Goal: Check status: Check status

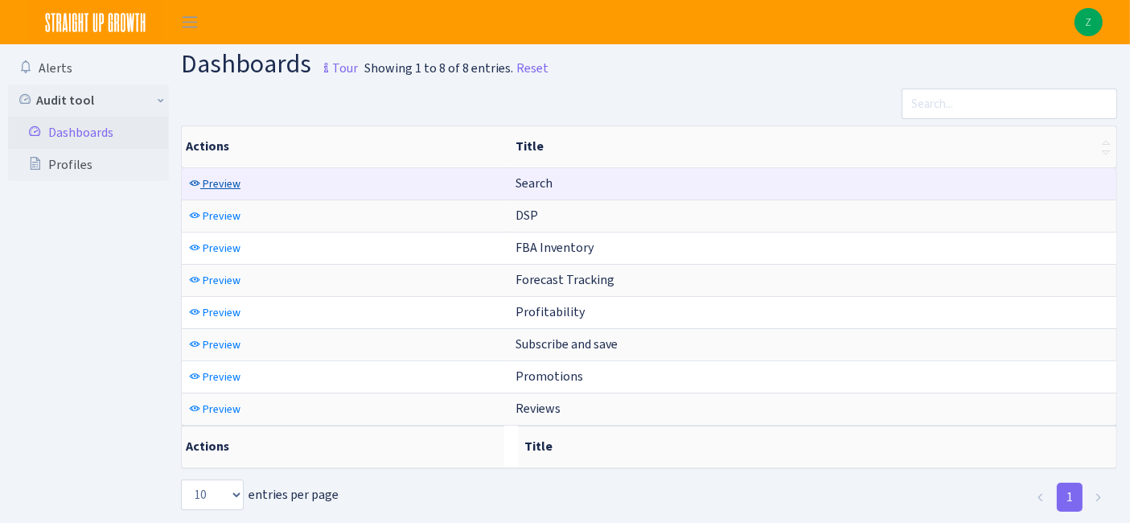
click at [220, 180] on span "Preview" at bounding box center [222, 183] width 38 height 15
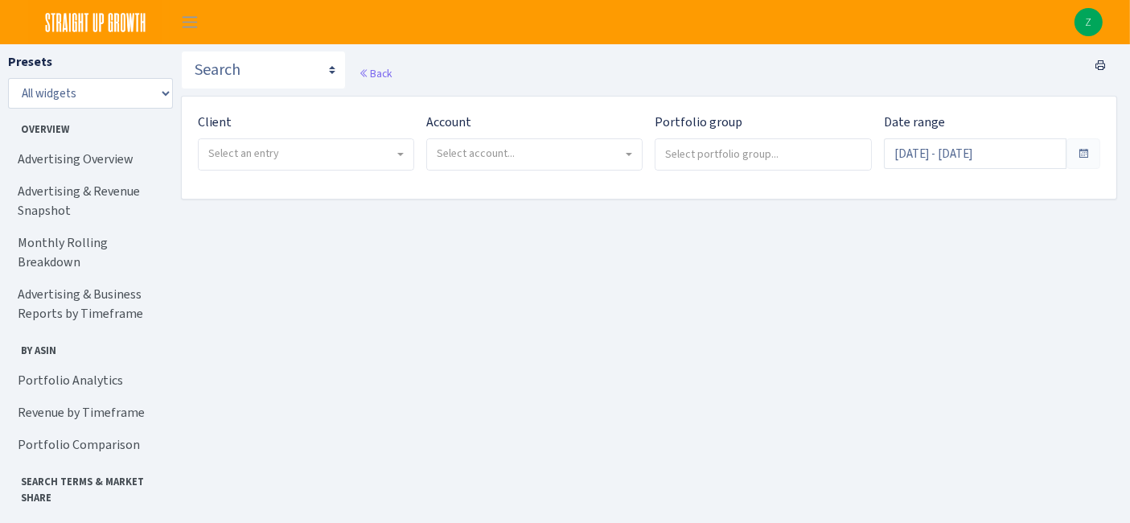
click at [376, 163] on span "Select an entry" at bounding box center [306, 154] width 215 height 31
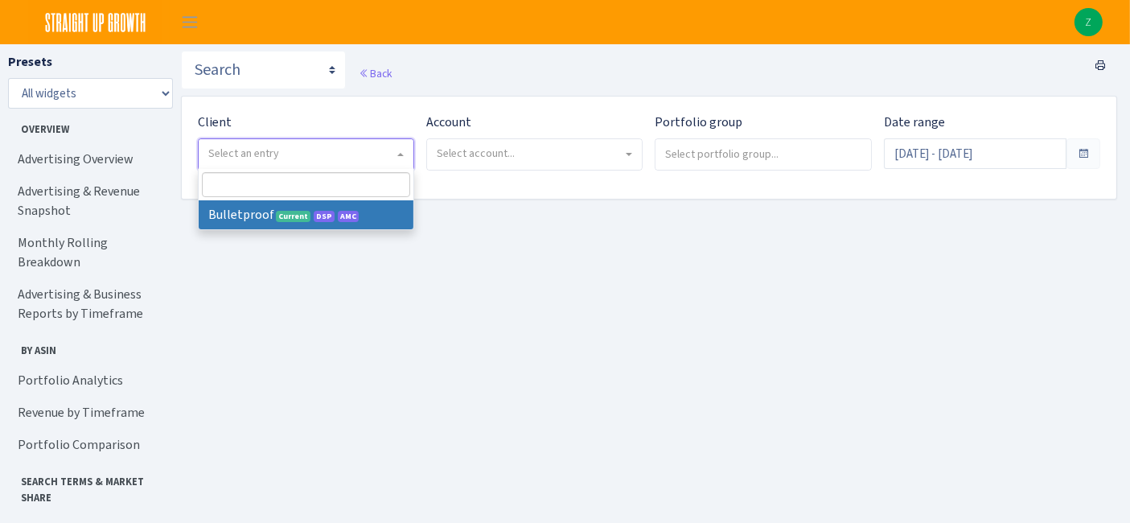
select select "409"
select select
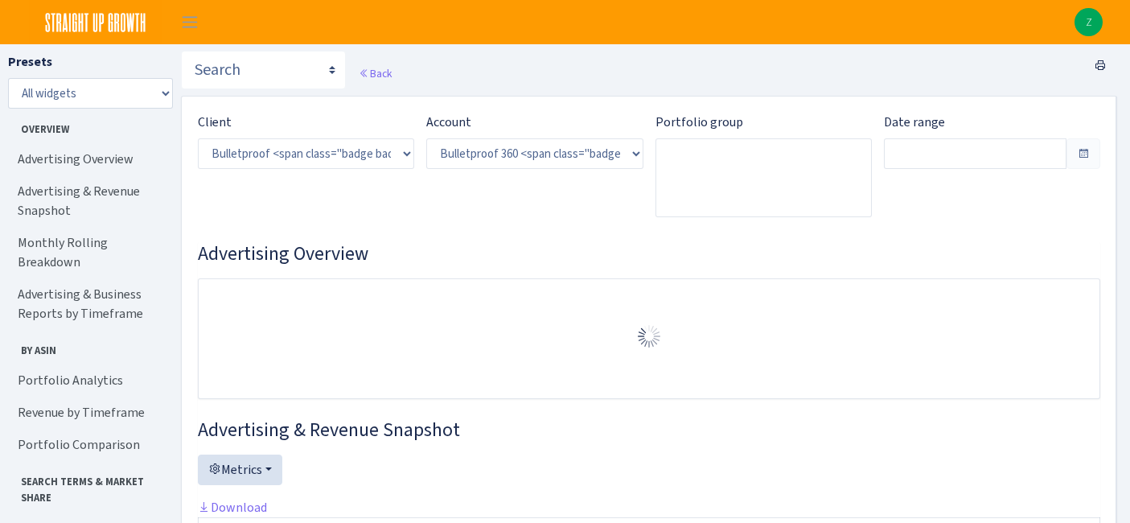
select select "3235730245795869"
type input "Jul 28, 2025 - Aug 26, 2025"
type input "Jun 28, 2025 - Jul 27, 2025"
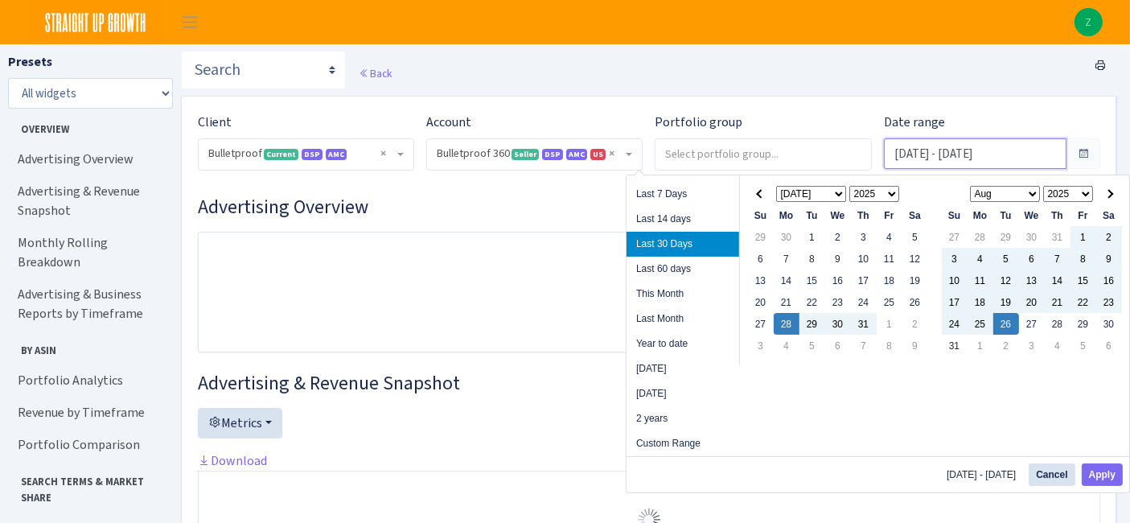
click at [948, 157] on input "[DATE] - [DATE]" at bounding box center [975, 153] width 183 height 31
click at [796, 191] on select "Jan Feb Mar Apr May Jun Jul Aug Sep Oct Nov Dec" at bounding box center [811, 194] width 71 height 16
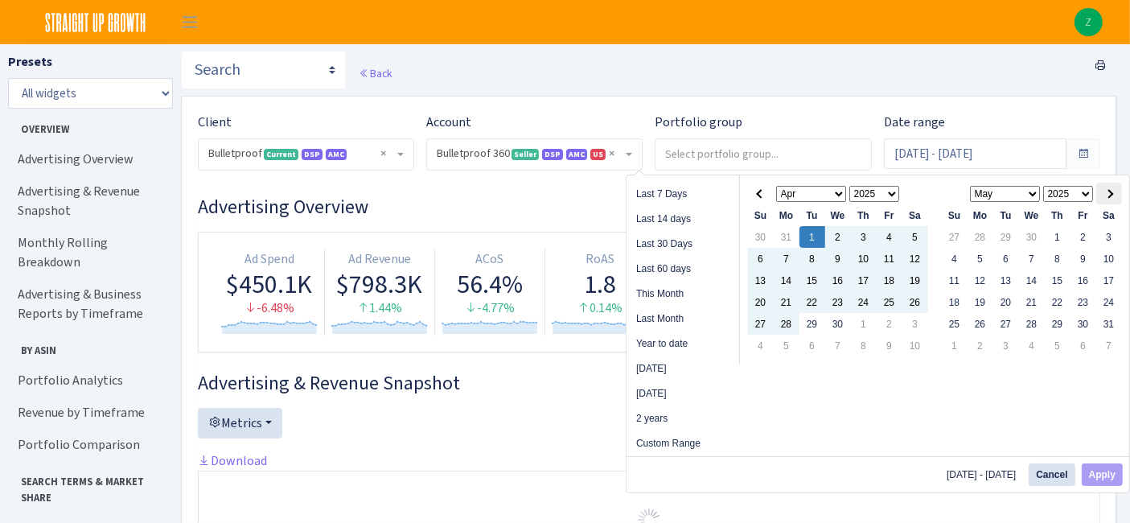
click at [1114, 196] on th at bounding box center [1109, 194] width 26 height 22
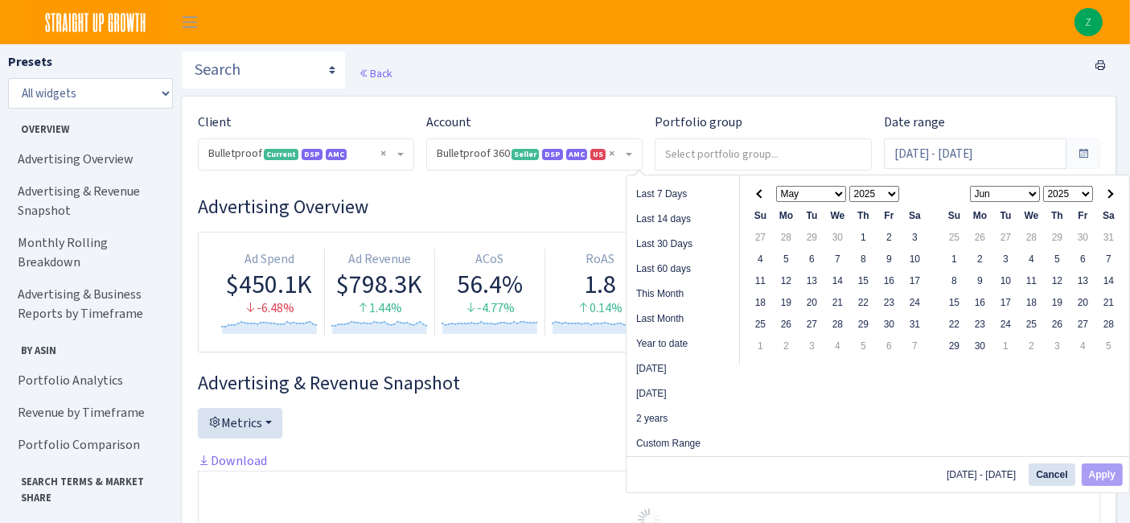
click at [1113, 196] on th at bounding box center [1109, 194] width 26 height 22
click at [1110, 196] on th at bounding box center [1109, 194] width 26 height 22
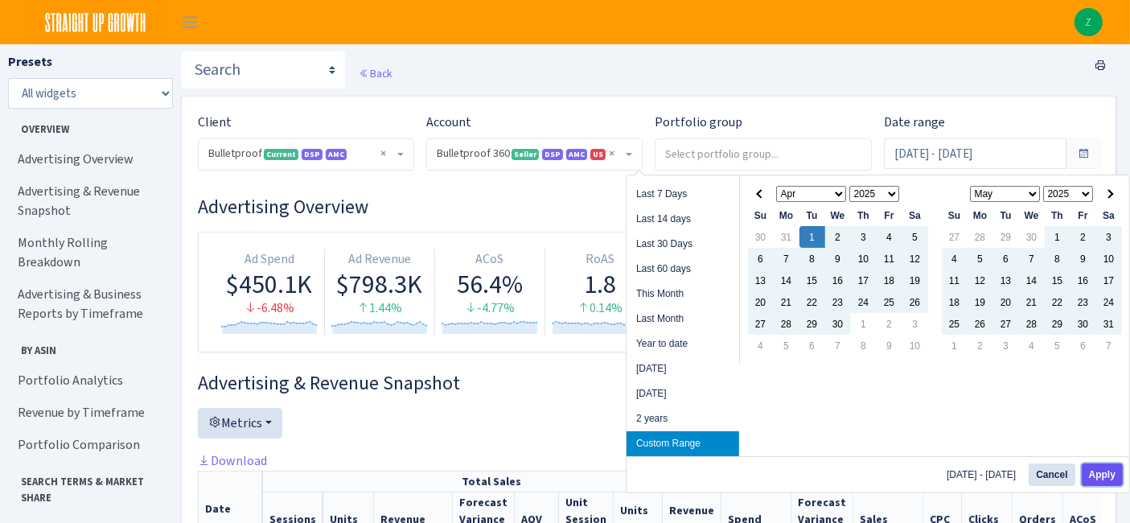
click at [1102, 467] on button "Apply" at bounding box center [1102, 474] width 41 height 23
type input "Apr 1, 2025 - Aug 26, 2025"
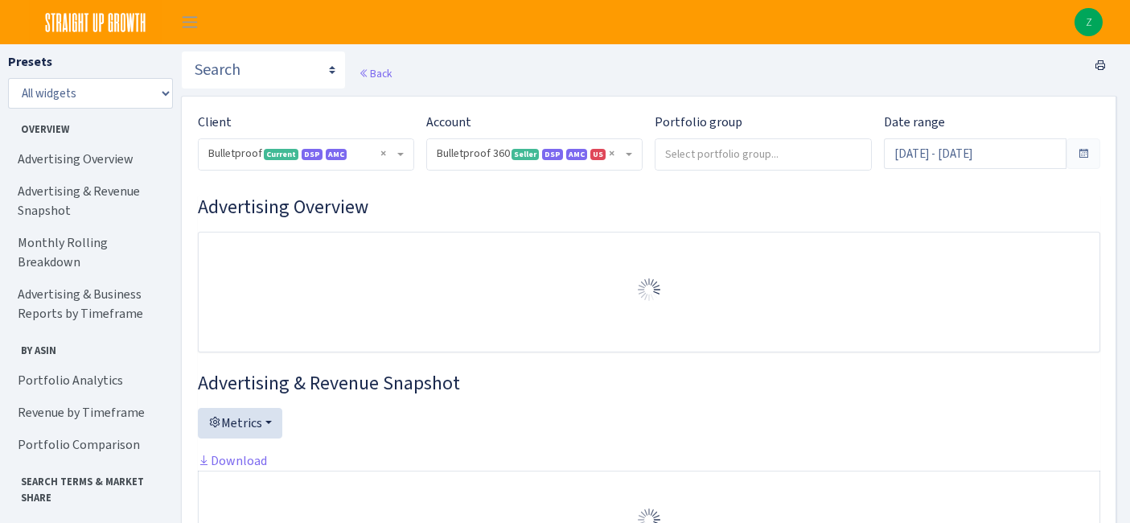
select select "3235730245795869"
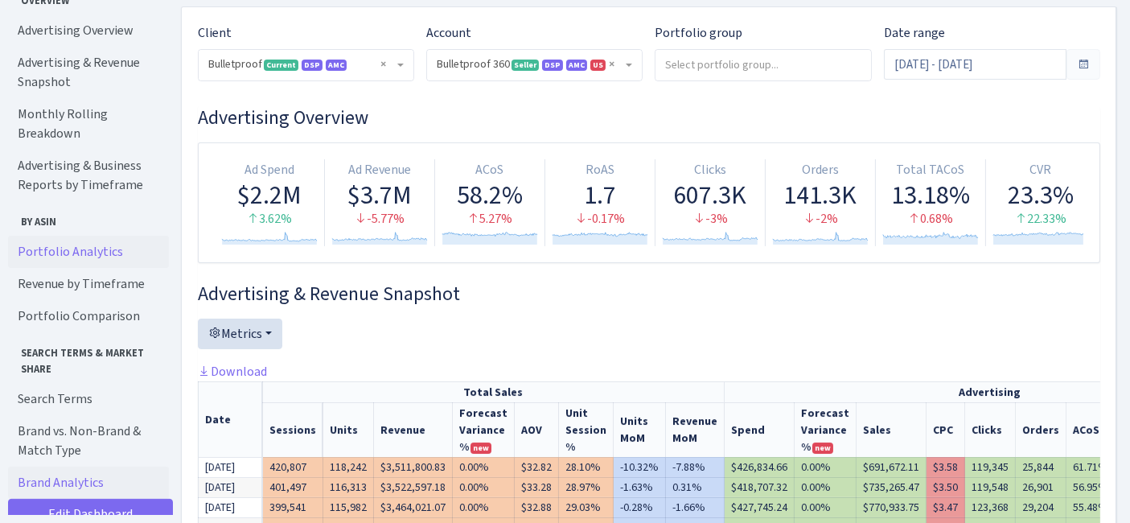
scroll to position [77, 0]
click at [71, 382] on link "Search Terms" at bounding box center [88, 398] width 161 height 32
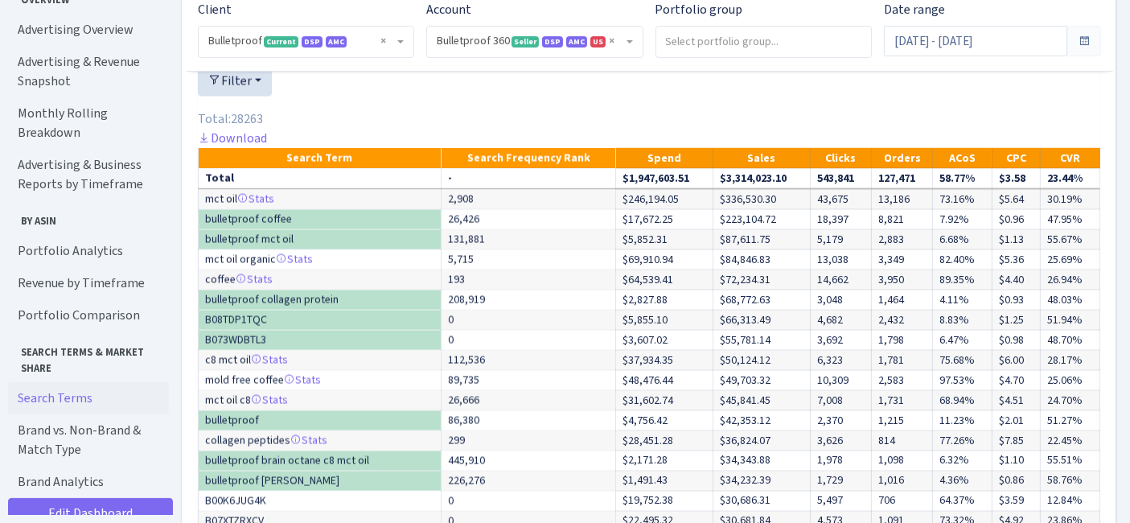
scroll to position [2785, 0]
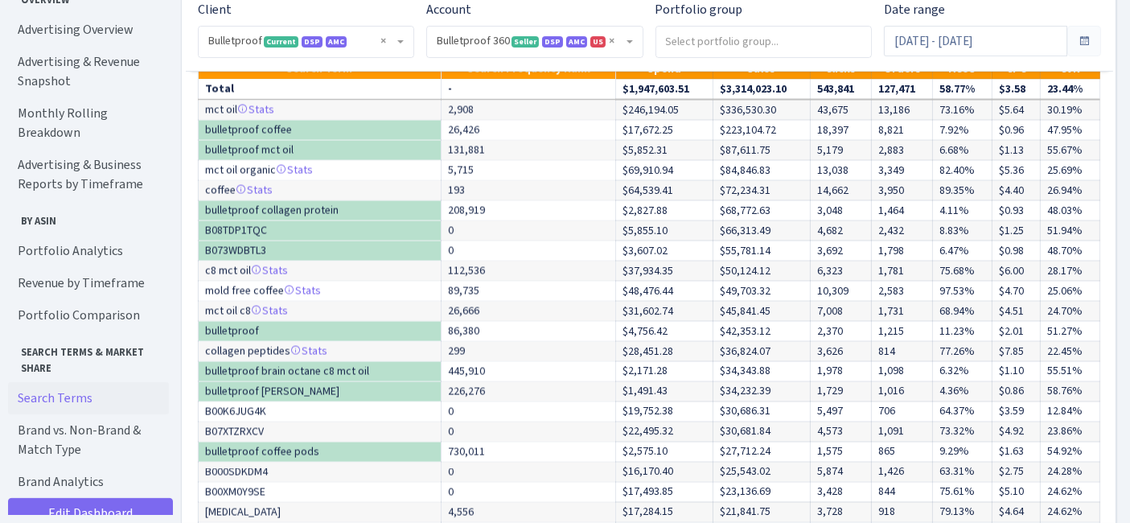
click at [231, 57] on link "Download" at bounding box center [232, 48] width 69 height 17
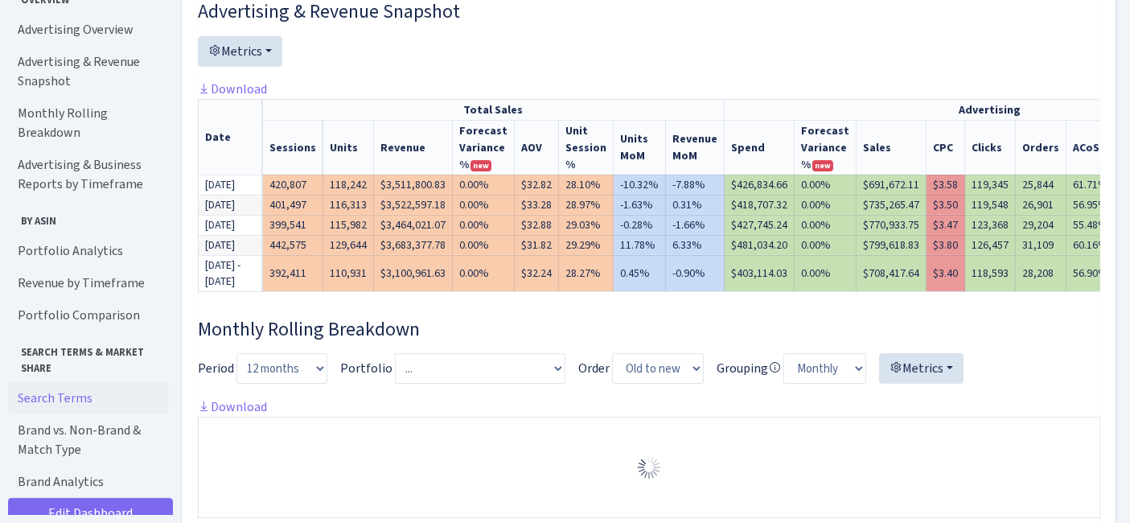
scroll to position [0, 0]
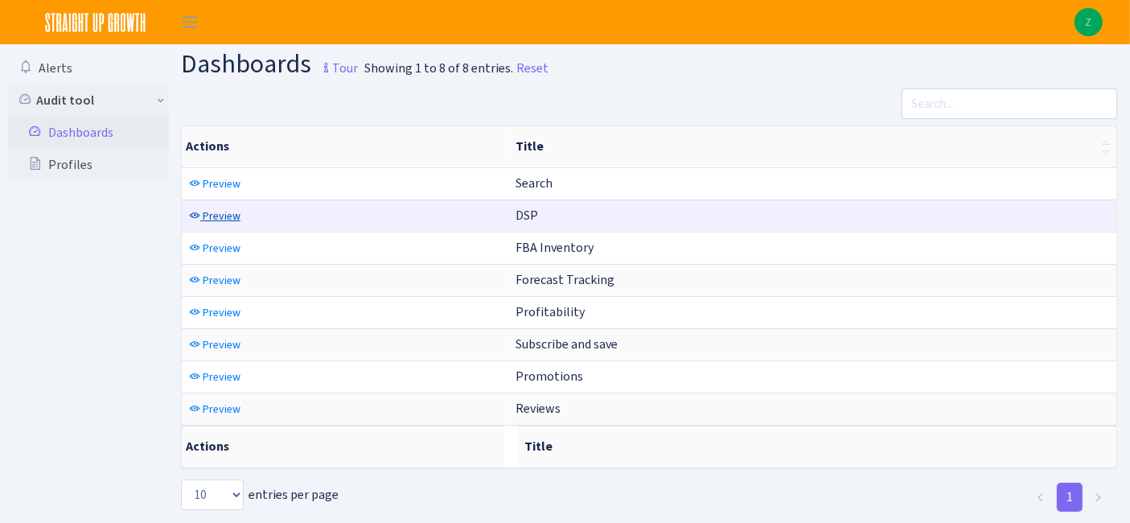
click at [217, 213] on span "Preview" at bounding box center [222, 215] width 38 height 15
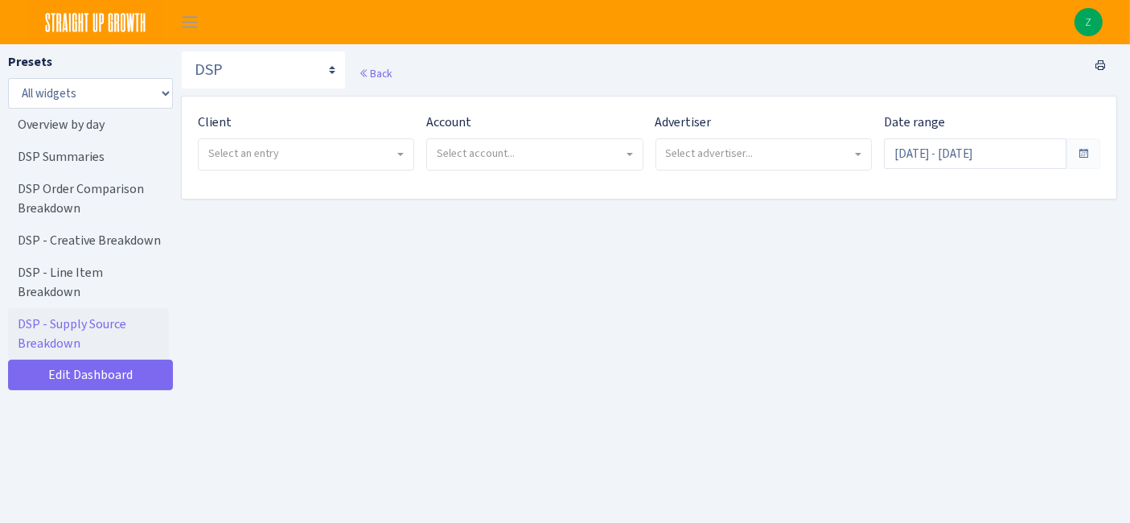
click at [294, 153] on span "Select an entry" at bounding box center [301, 154] width 186 height 16
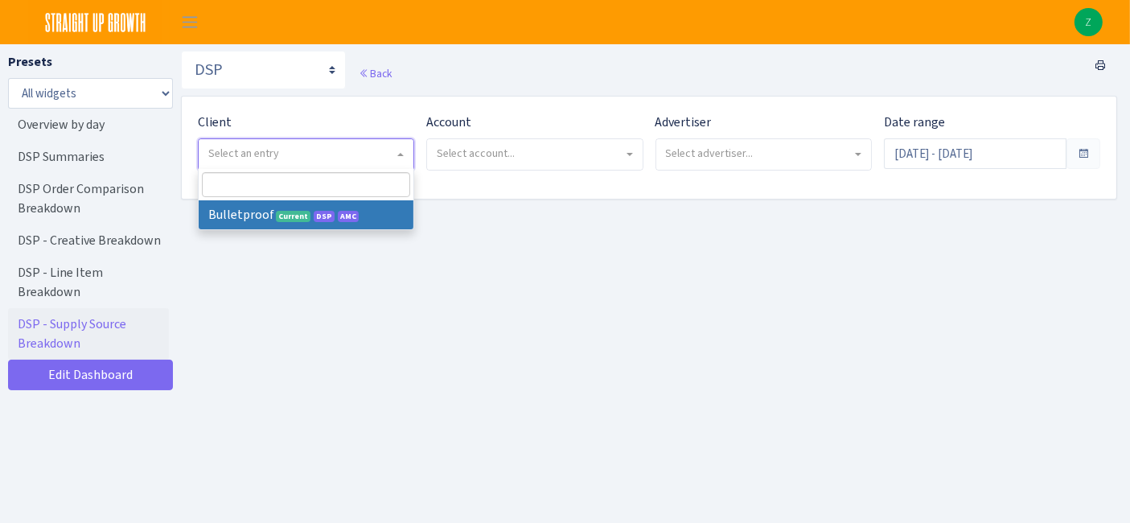
drag, startPoint x: 291, startPoint y: 213, endPoint x: 594, endPoint y: 163, distance: 306.7
select select "409"
select select
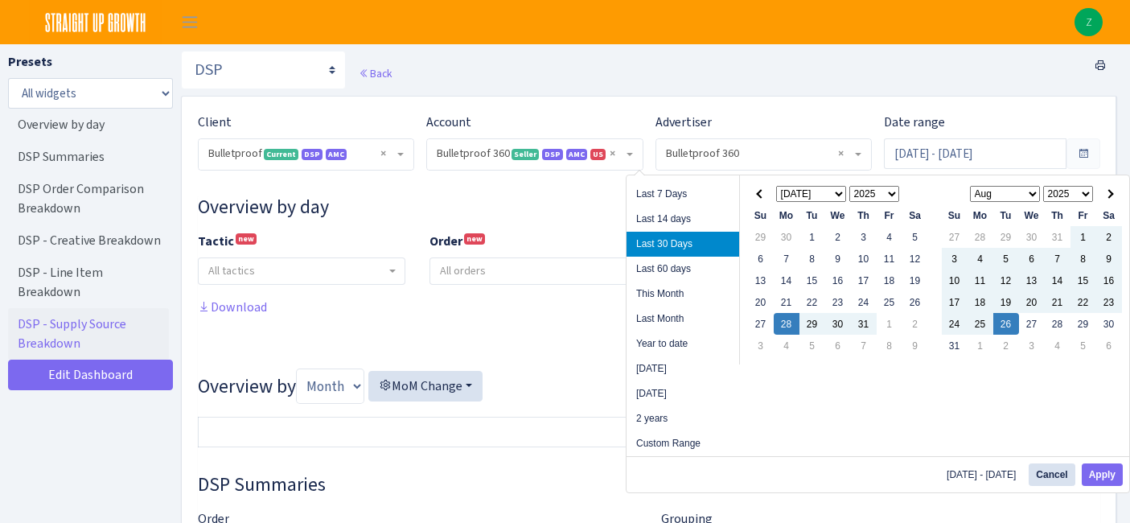
select select "3235730245795869"
select select "2888625790301"
select select
click at [966, 156] on input "[DATE] - [DATE]" at bounding box center [975, 153] width 183 height 31
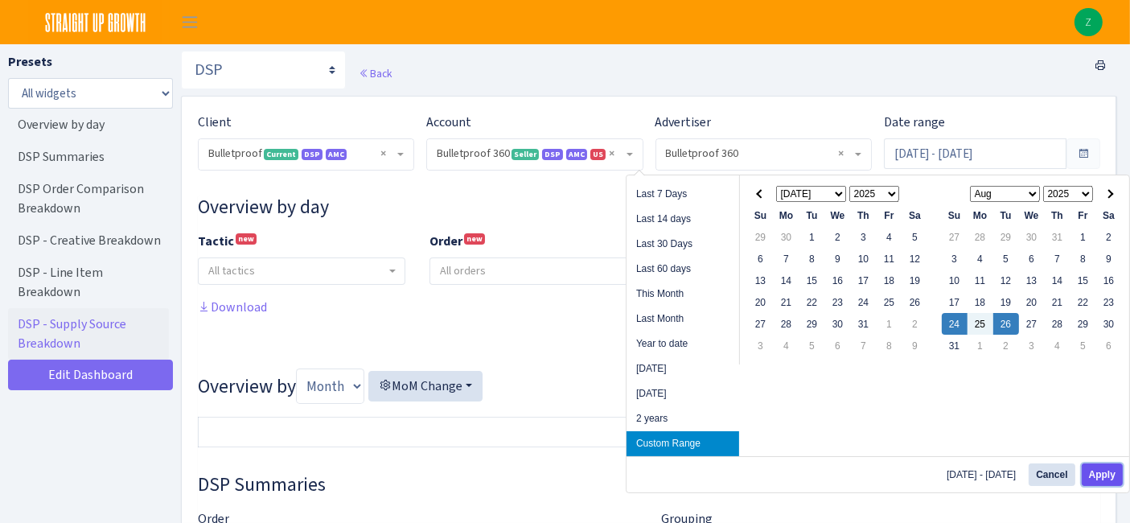
click at [1099, 475] on button "Apply" at bounding box center [1102, 474] width 41 height 23
type input "[DATE] - [DATE]"
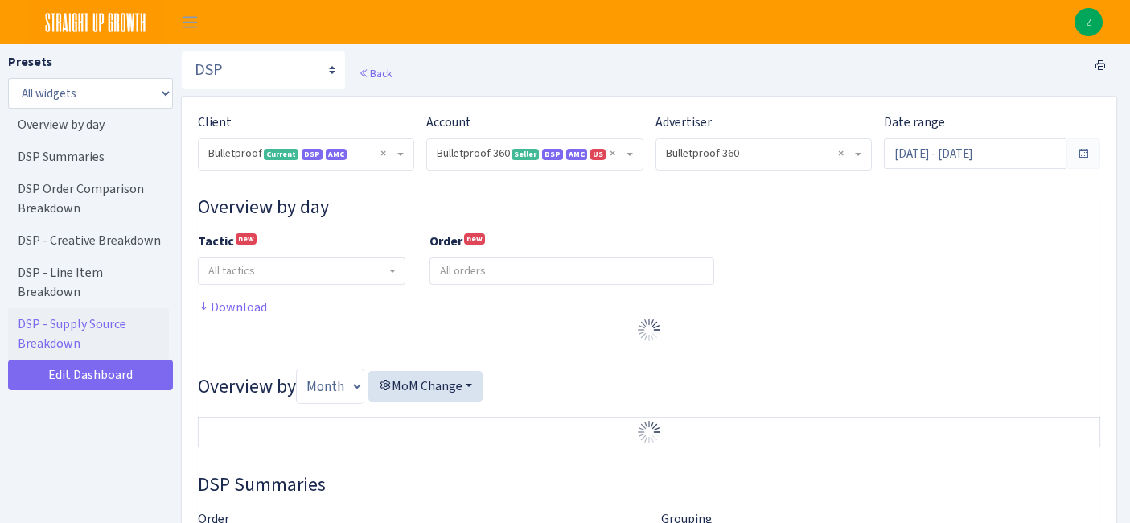
select select "3235730245795869"
select select "2888625790301"
select select
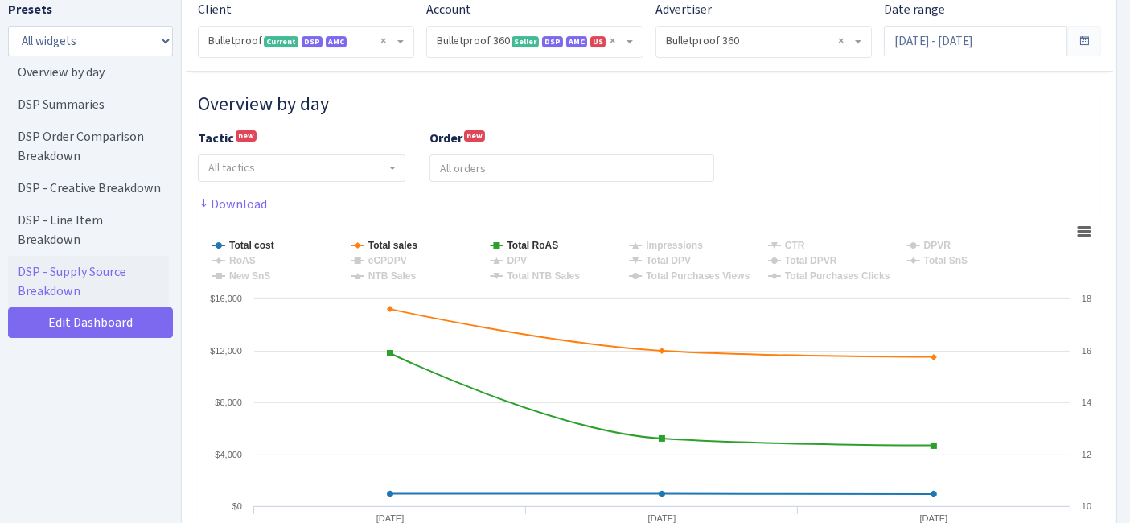
scroll to position [179, 0]
